Goal: Book appointment/travel/reservation

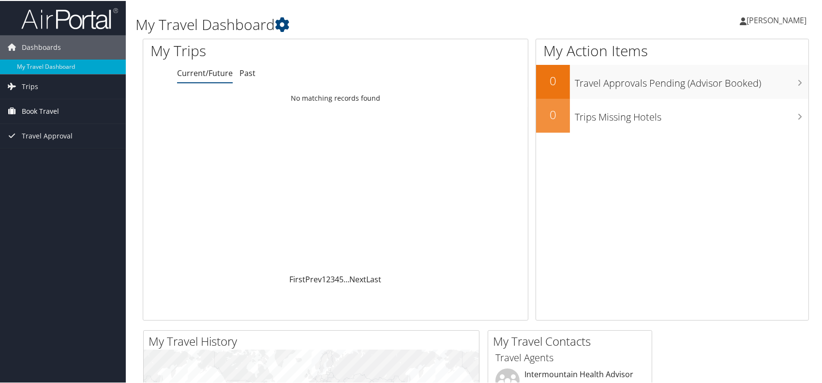
click at [41, 106] on span "Book Travel" at bounding box center [40, 110] width 37 height 24
click at [73, 160] on link "Book/Manage Online Trips" at bounding box center [63, 158] width 126 height 15
